Goal: Find specific page/section: Find specific page/section

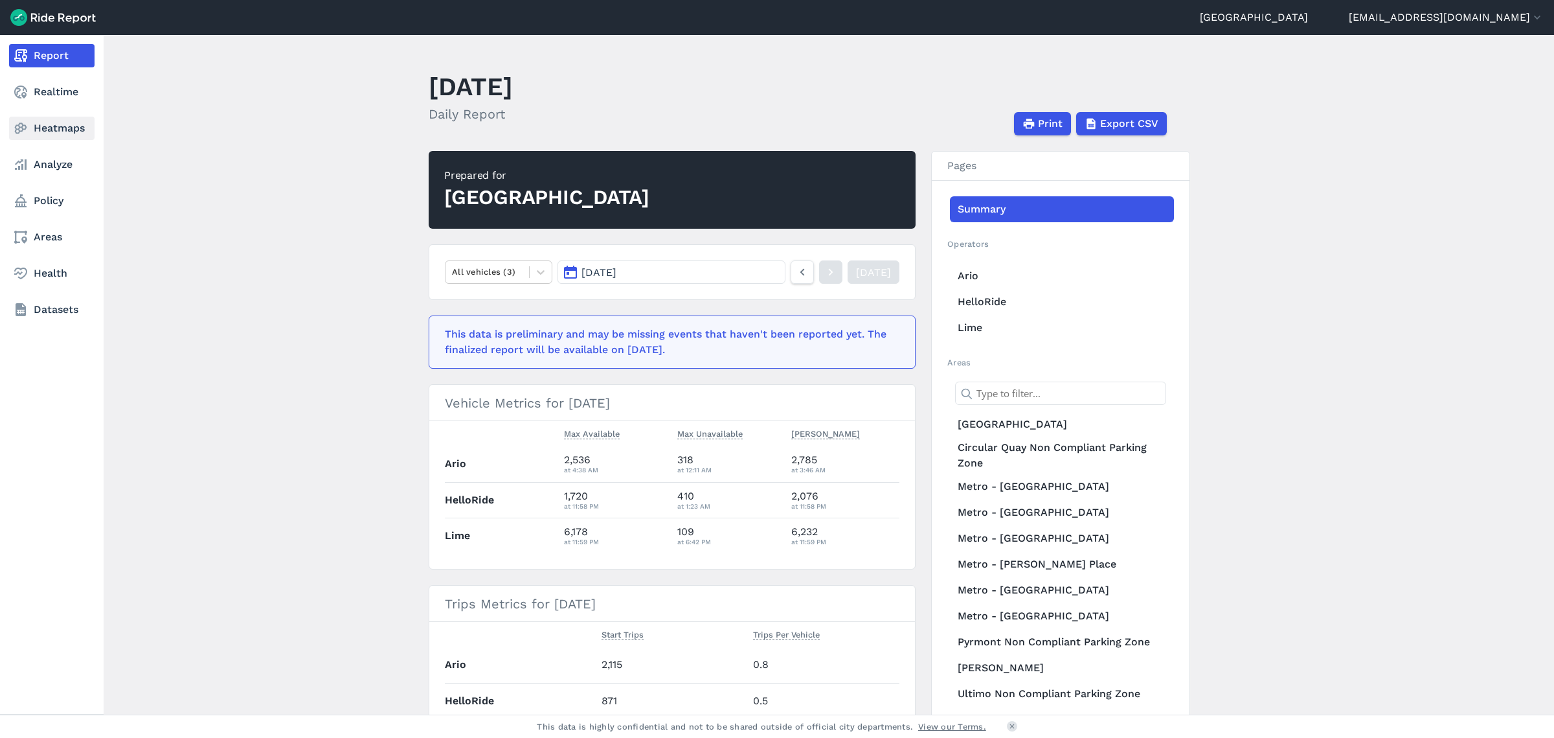
click at [41, 125] on link "Heatmaps" at bounding box center [51, 128] width 85 height 23
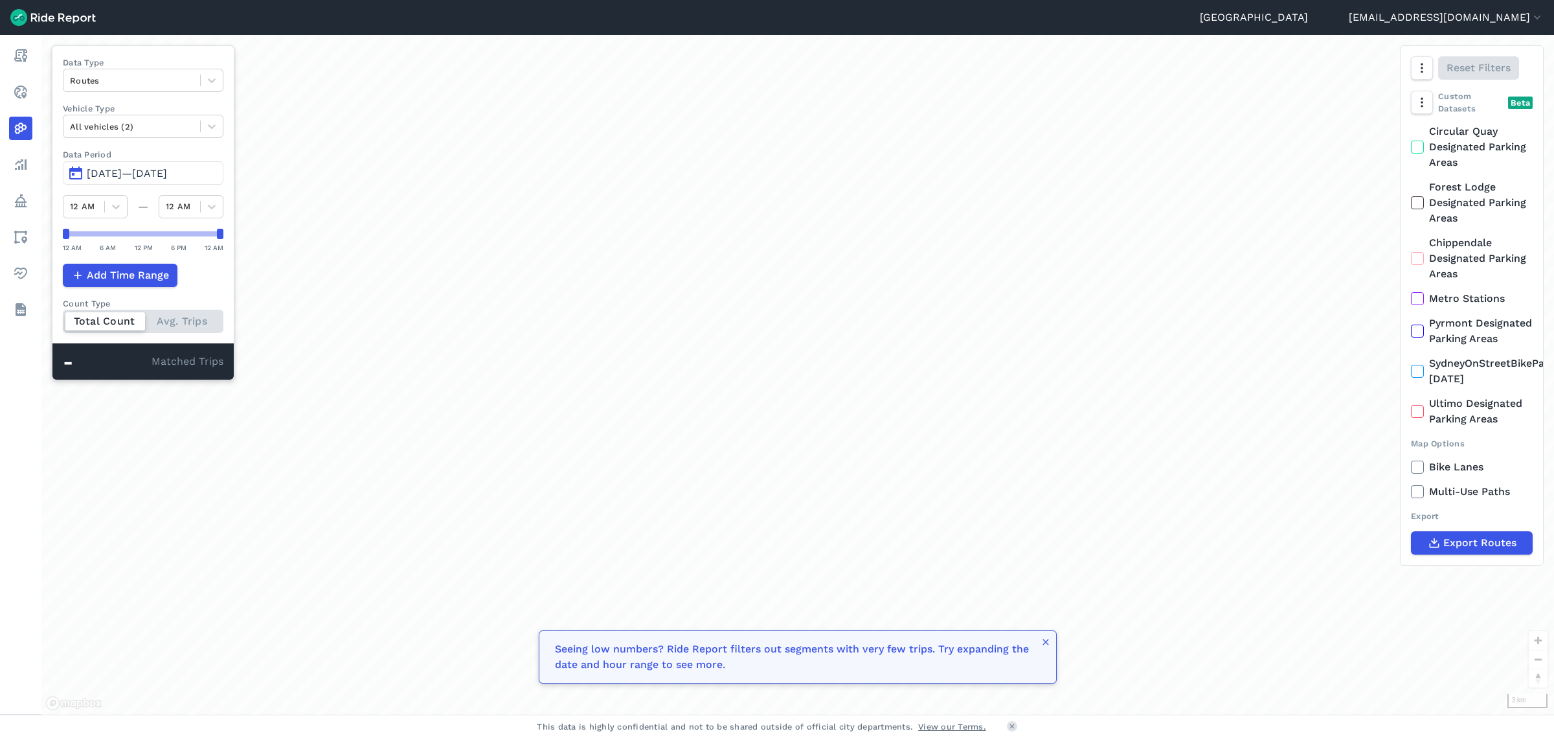
click at [153, 170] on span "[DATE]—[DATE]" at bounding box center [127, 173] width 80 height 12
click at [212, 85] on icon at bounding box center [211, 80] width 13 height 13
click at [152, 157] on div "Curb Events" at bounding box center [143, 157] width 161 height 23
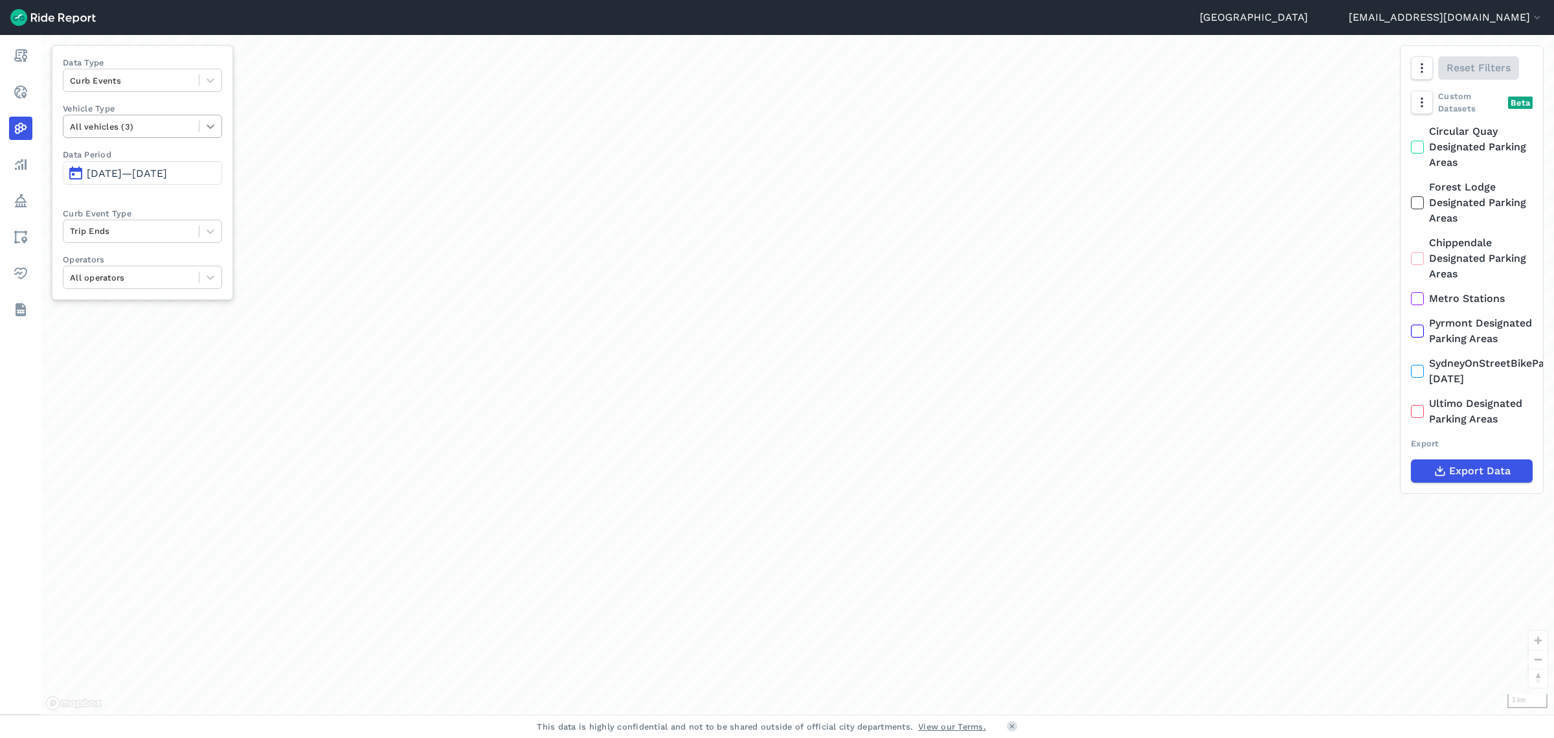
click at [212, 124] on icon at bounding box center [210, 126] width 13 height 13
click at [128, 154] on div "E-Bikes" at bounding box center [142, 157] width 159 height 23
click at [117, 174] on span "[DATE]—[DATE]" at bounding box center [127, 173] width 80 height 12
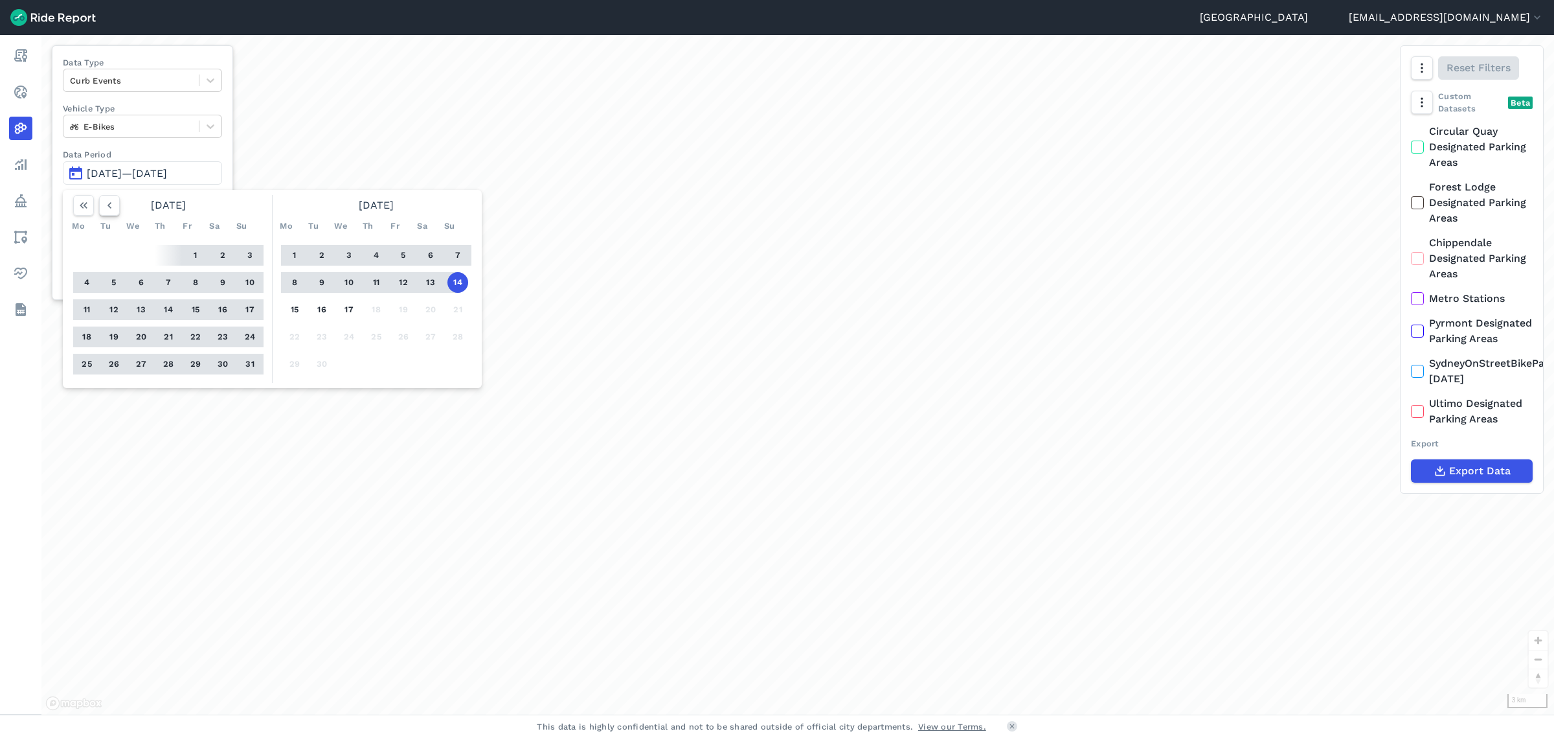
click at [112, 209] on icon "button" at bounding box center [109, 205] width 13 height 13
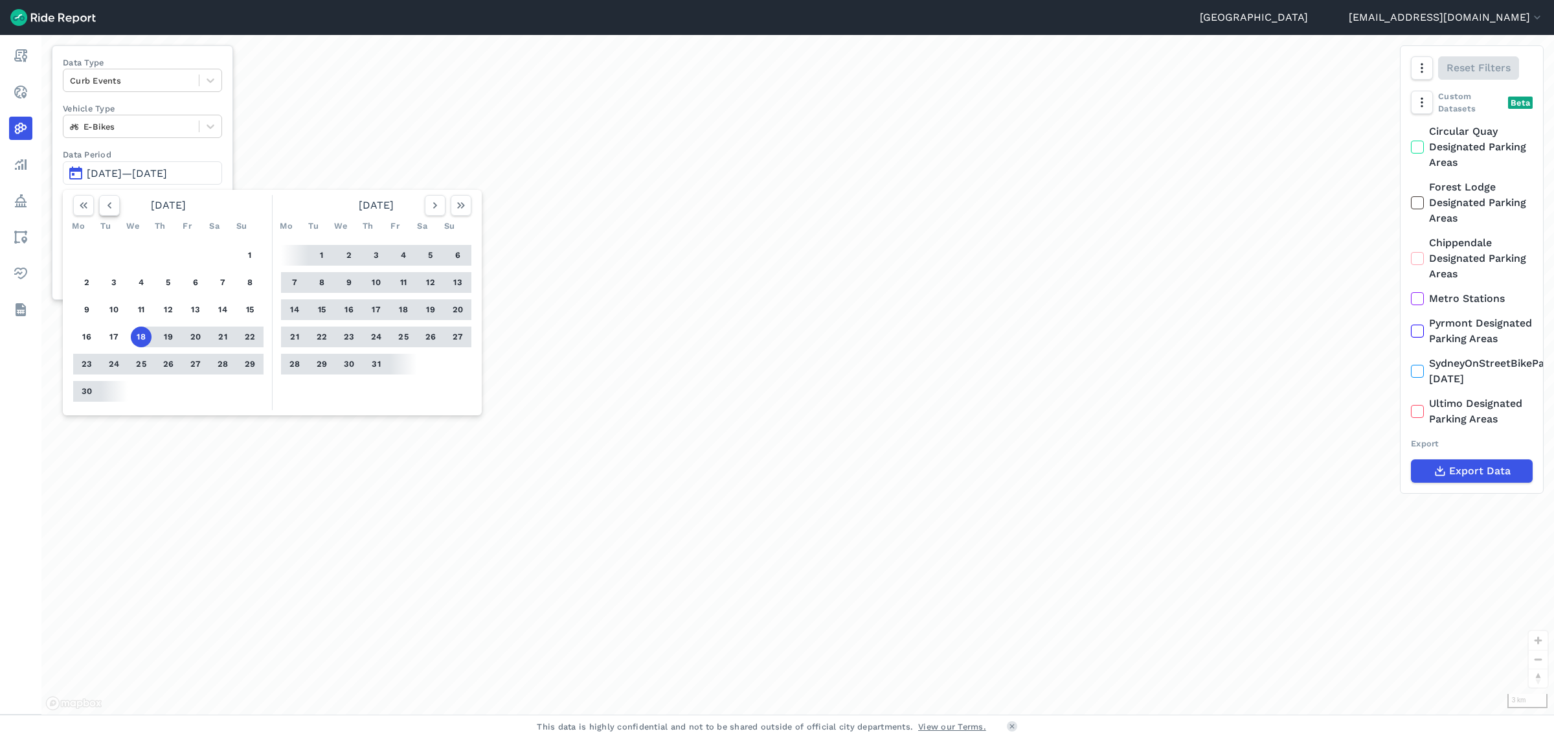
click at [112, 209] on icon "button" at bounding box center [109, 205] width 13 height 13
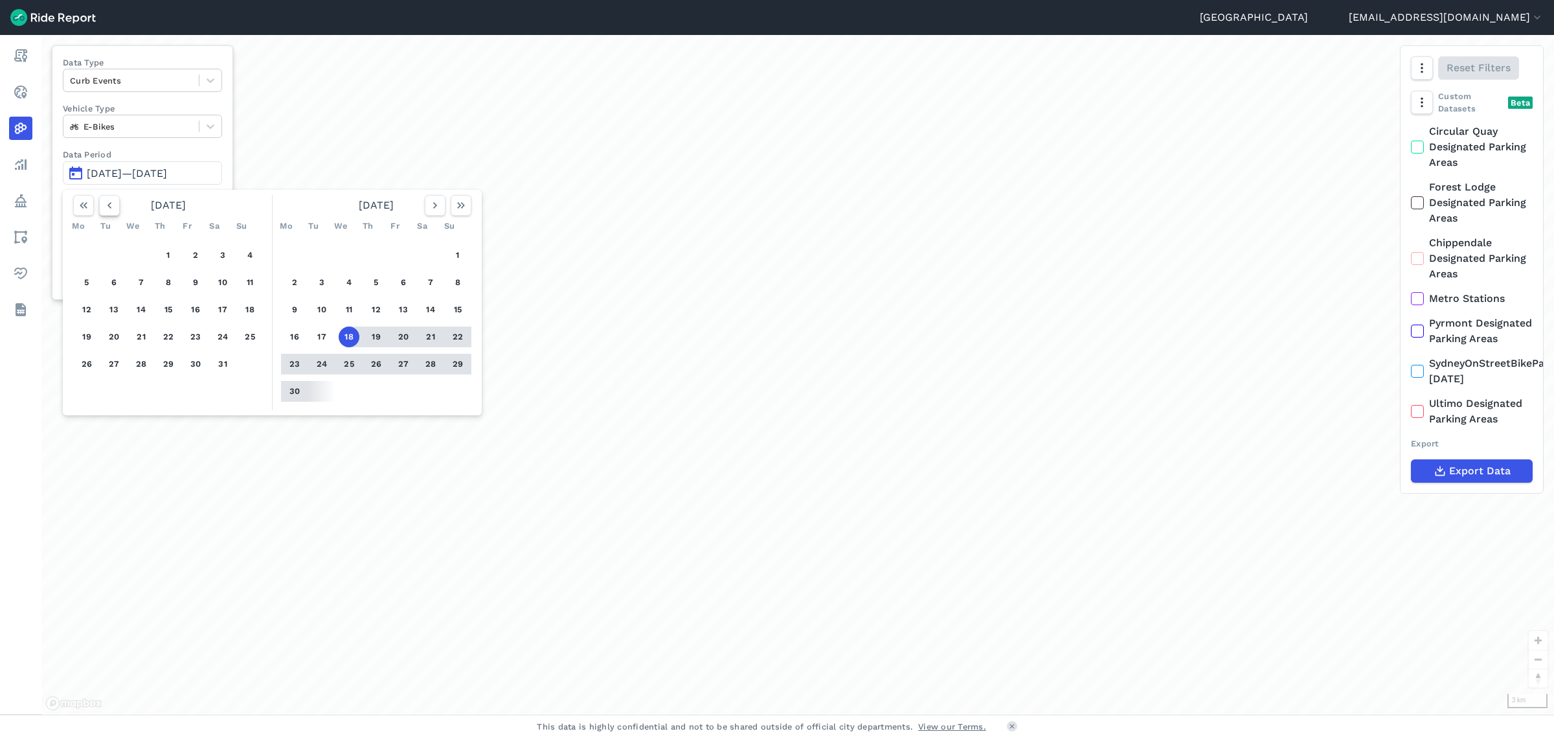
click at [112, 209] on icon "button" at bounding box center [109, 205] width 13 height 13
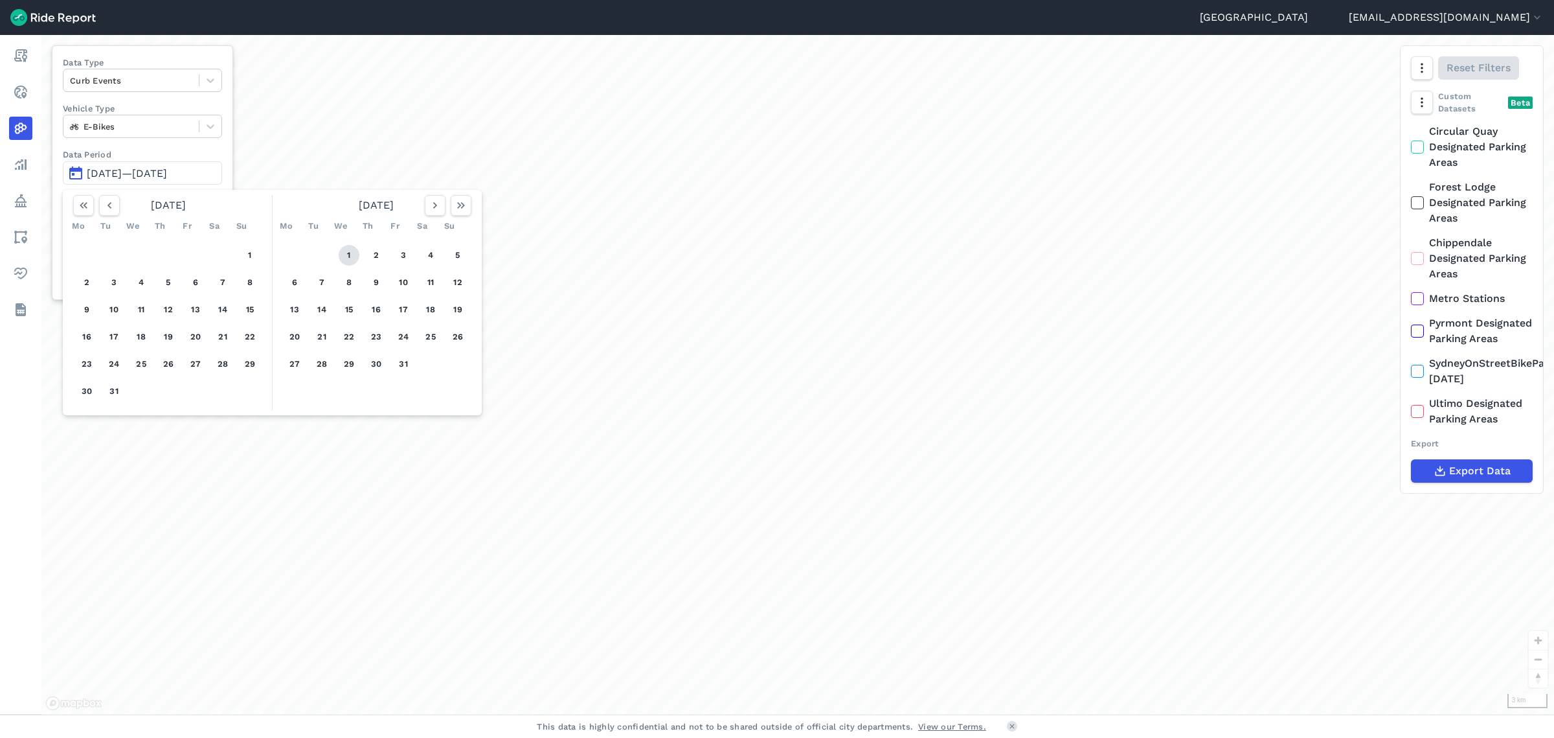
click at [350, 248] on button "1" at bounding box center [349, 255] width 21 height 21
click at [458, 199] on icon "button" at bounding box center [461, 205] width 13 height 13
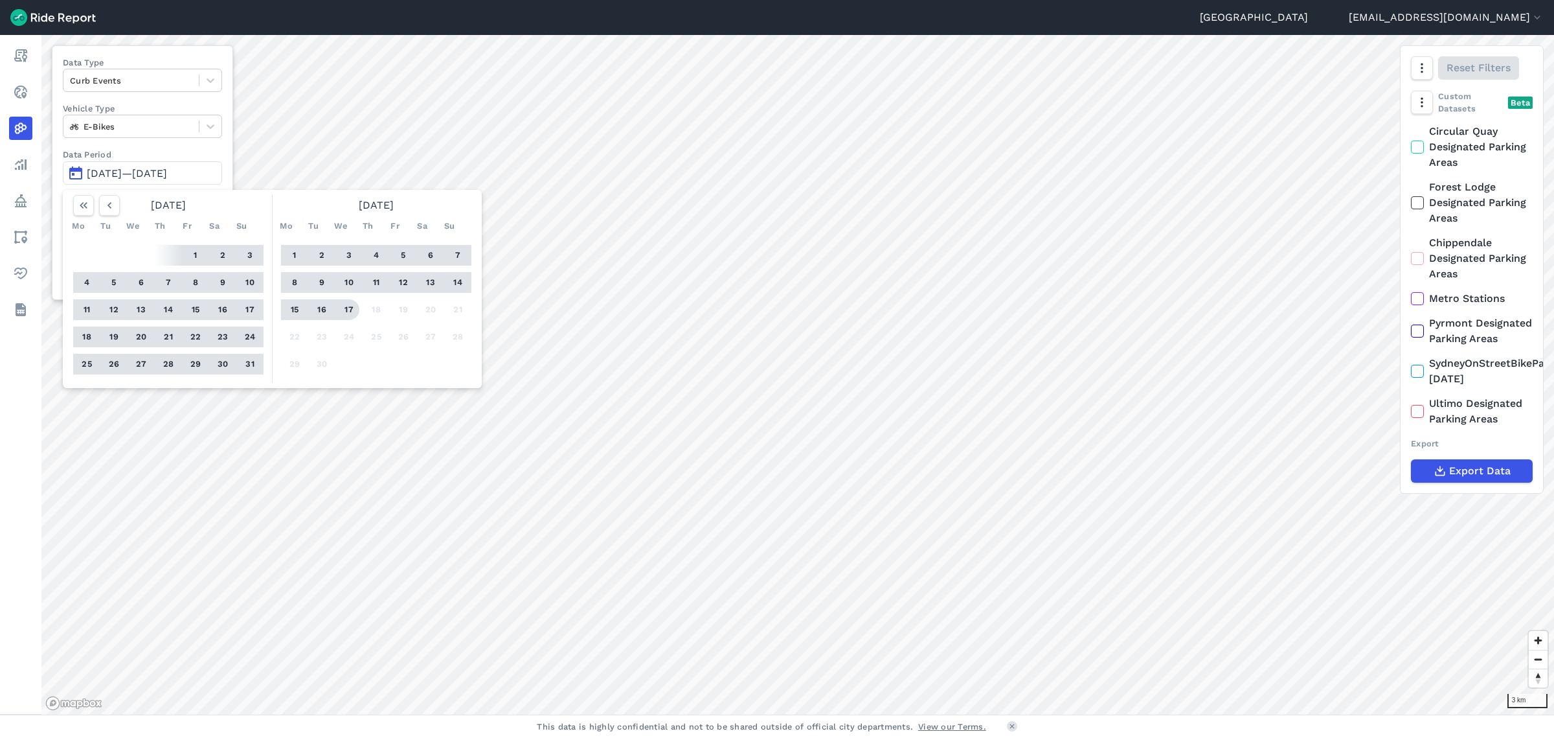
click at [351, 307] on button "17" at bounding box center [349, 309] width 21 height 21
click at [346, 304] on div at bounding box center [797, 374] width 1513 height 679
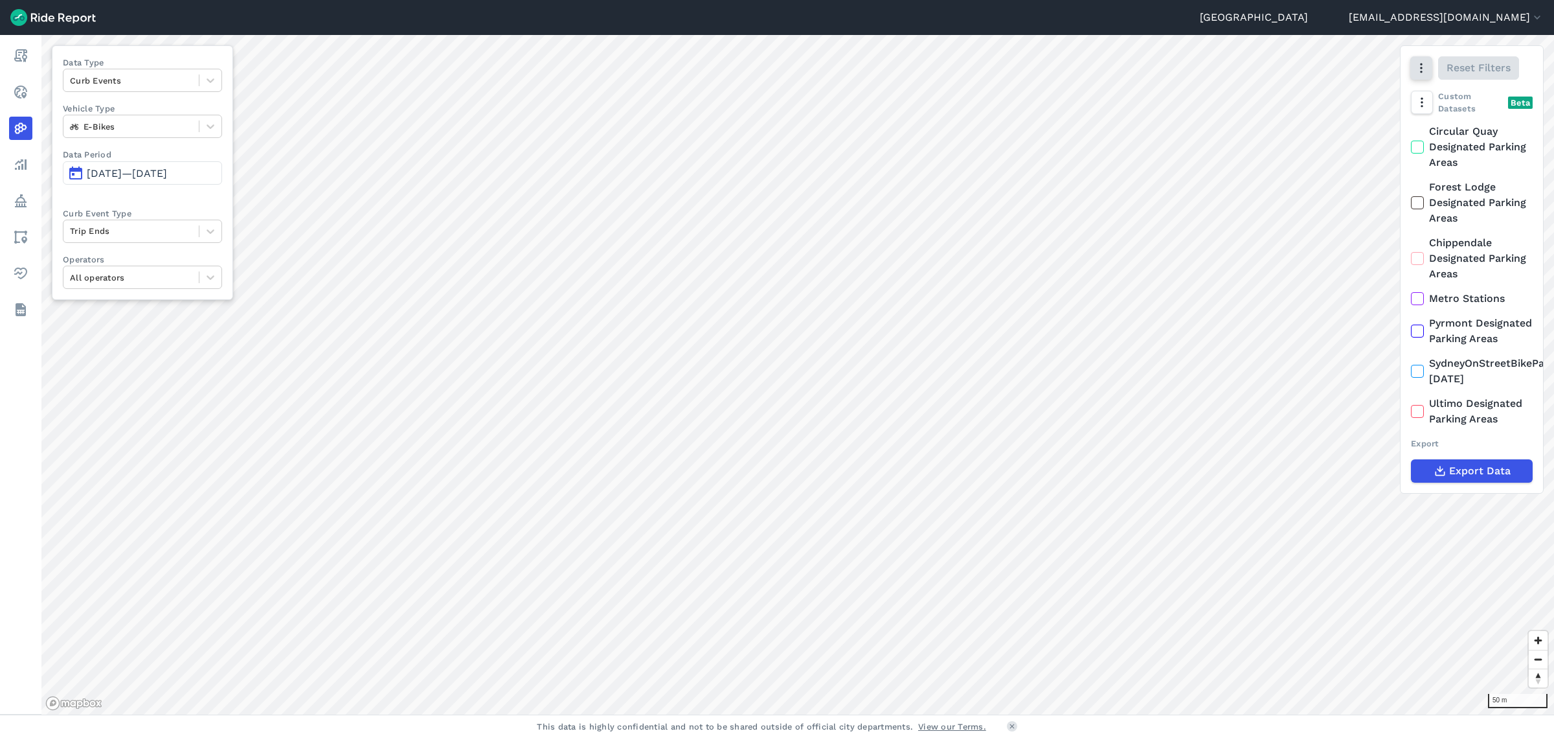
click at [1423, 70] on icon "button" at bounding box center [1421, 68] width 13 height 13
click at [1351, 211] on label "Heatmap" at bounding box center [1355, 205] width 76 height 27
click at [1317, 73] on input "Heatmap" at bounding box center [1317, 69] width 0 height 8
